Goal: Navigation & Orientation: Find specific page/section

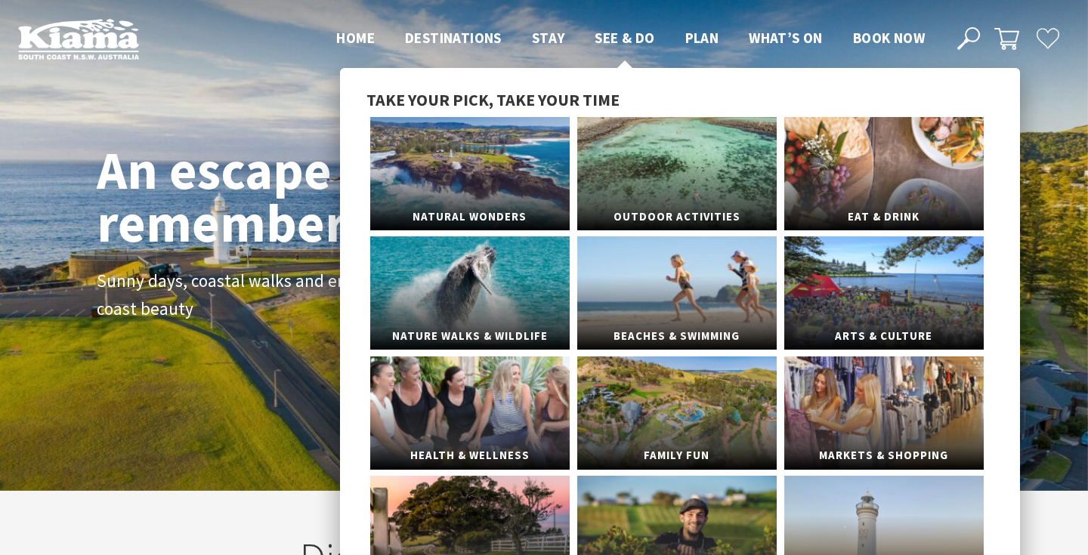
click at [623, 35] on span "See & Do" at bounding box center [624, 38] width 60 height 18
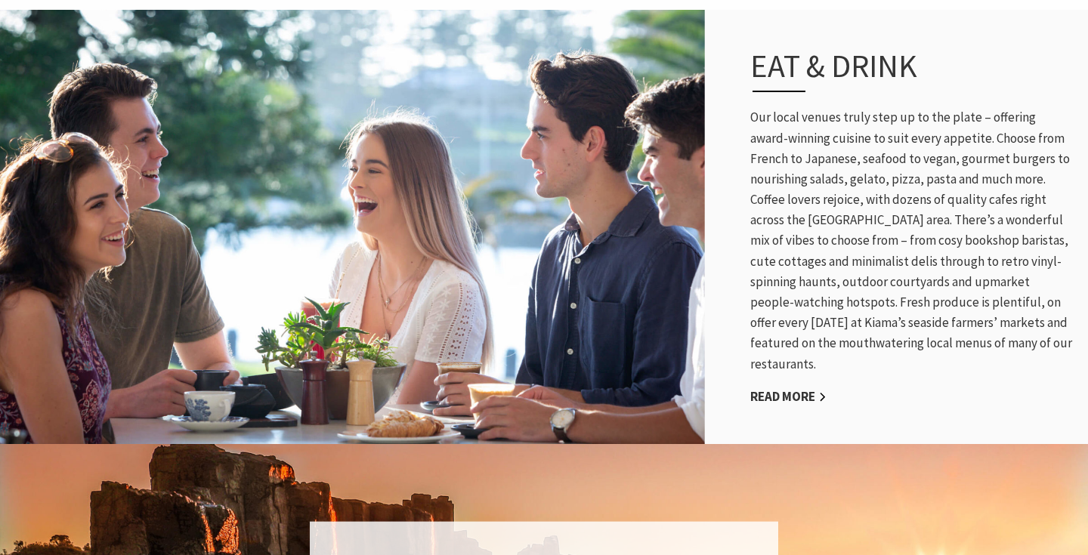
scroll to position [1014, 0]
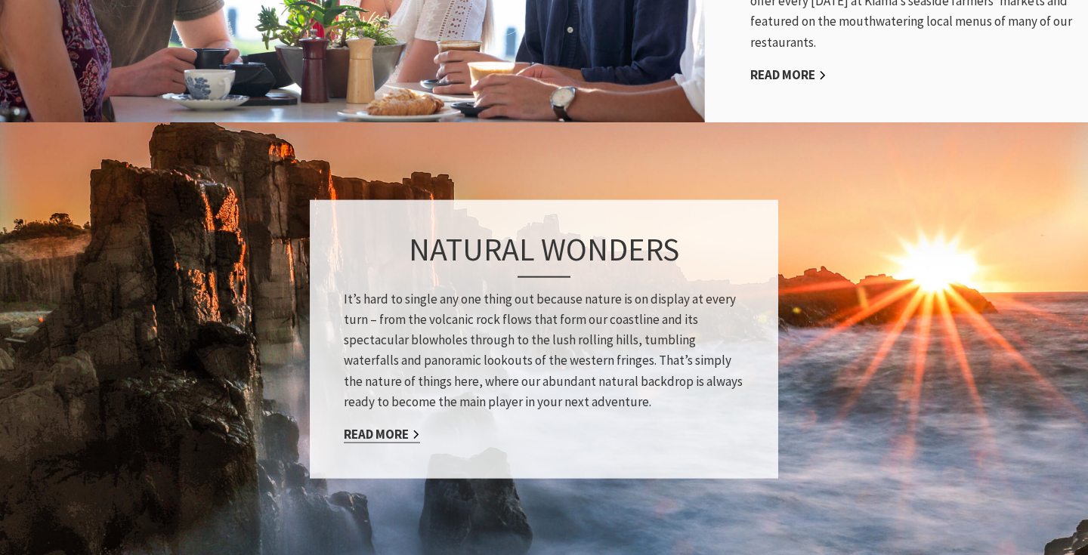
click at [388, 440] on link "Read More" at bounding box center [382, 434] width 76 height 17
click at [399, 452] on div "Natural Wonders It’s hard to single any one thing out because nature is on disp…" at bounding box center [544, 339] width 468 height 279
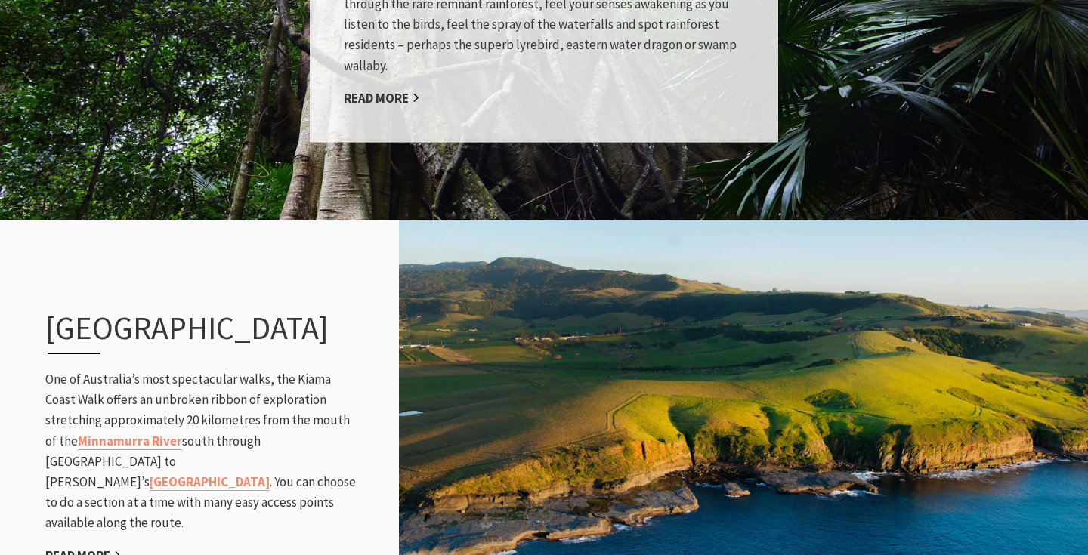
scroll to position [1627, 0]
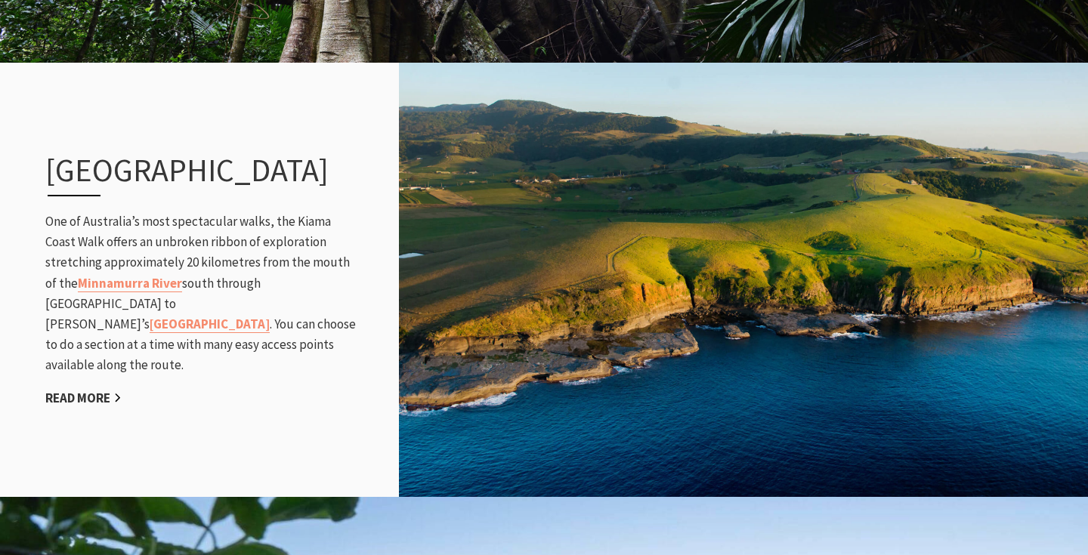
click at [410, 379] on img at bounding box center [743, 279] width 689 height 439
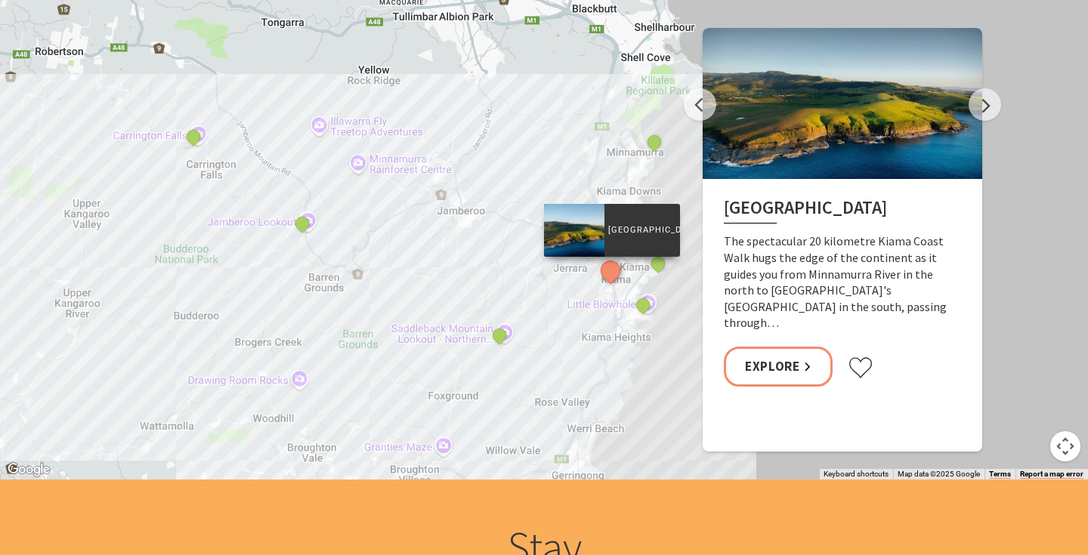
scroll to position [3055, 0]
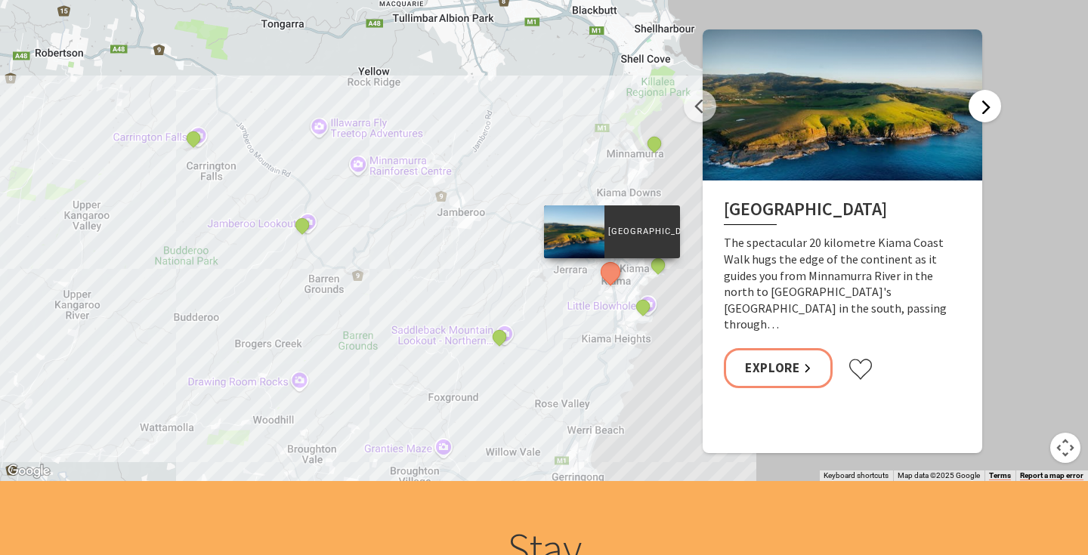
click at [981, 113] on button "Next" at bounding box center [984, 106] width 32 height 32
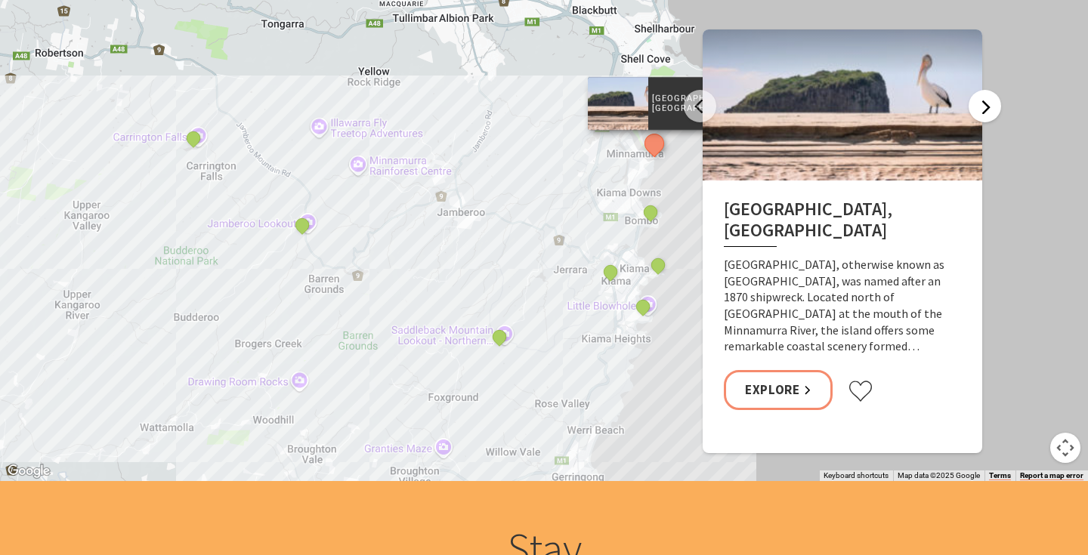
click at [995, 111] on button "Next" at bounding box center [984, 106] width 32 height 32
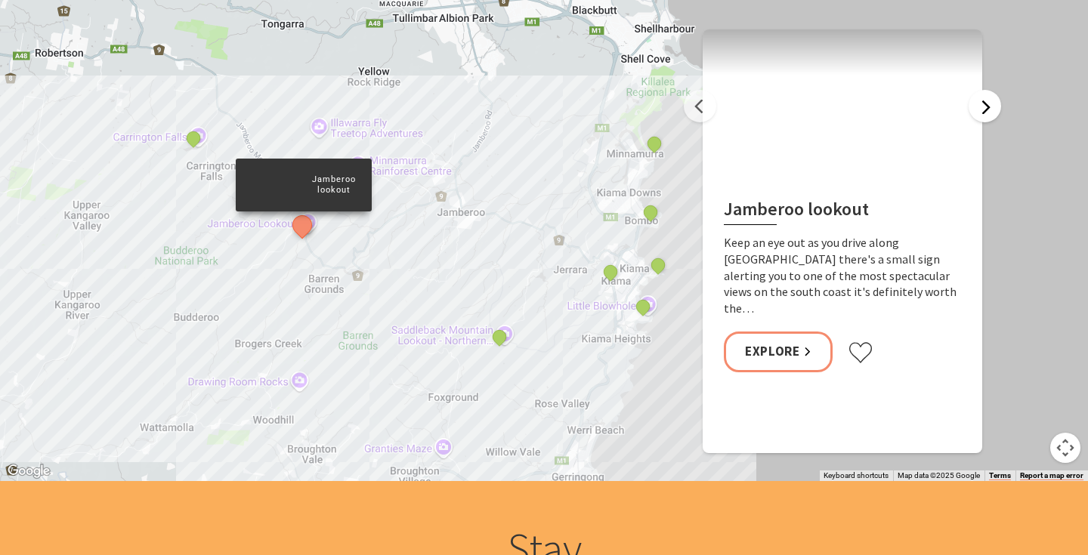
click at [996, 100] on button "Next" at bounding box center [984, 106] width 32 height 32
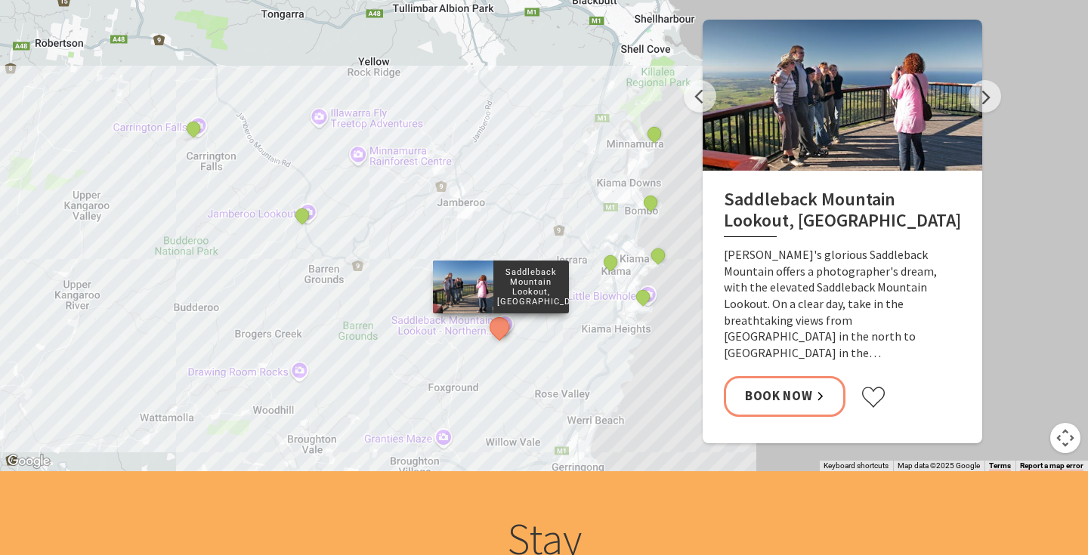
scroll to position [3060, 0]
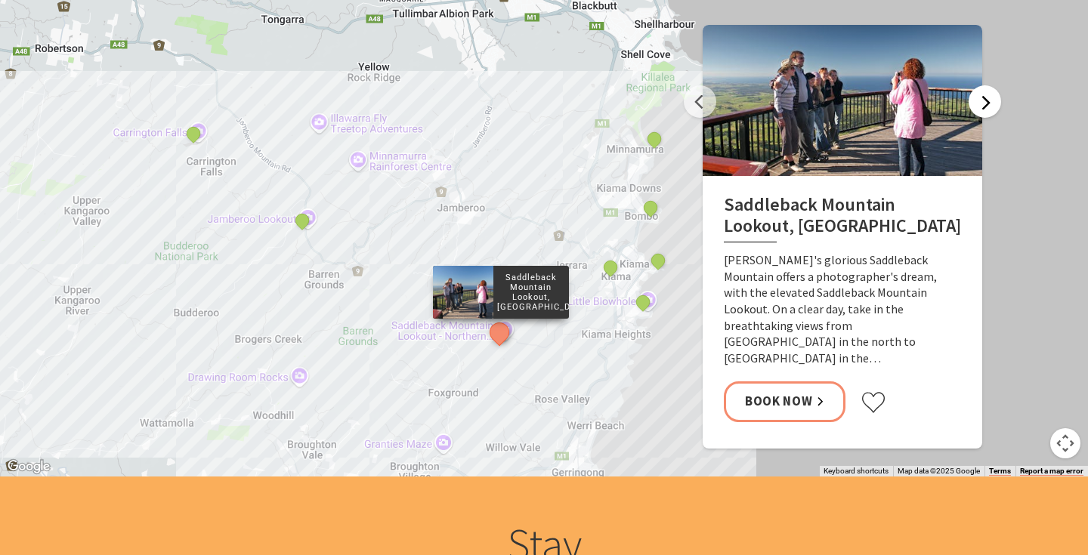
click at [977, 97] on button "Next" at bounding box center [984, 101] width 32 height 32
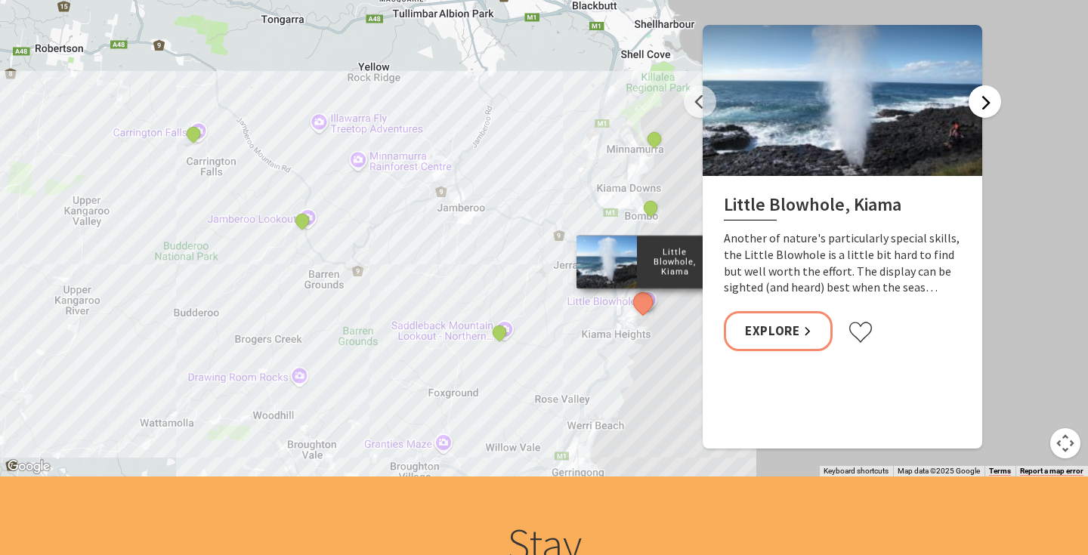
click at [977, 97] on button "Next" at bounding box center [984, 101] width 32 height 32
